Goal: Book appointment/travel/reservation

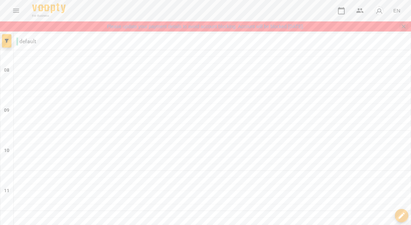
click at [403, 26] on icon "Закрити сповіщення" at bounding box center [403, 26] width 7 height 7
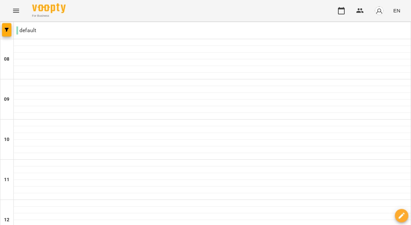
type input "**********"
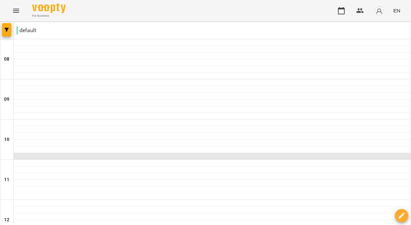
scroll to position [475, 0]
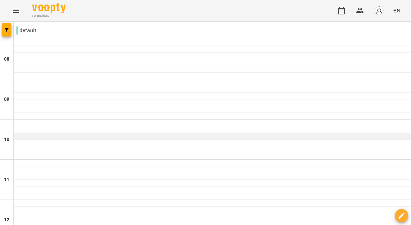
scroll to position [448, 0]
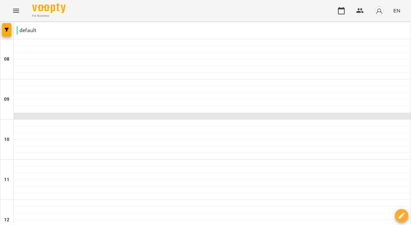
scroll to position [225, 0]
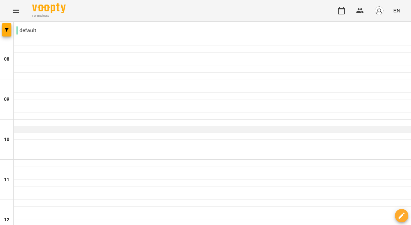
scroll to position [457, 0]
